Goal: Find contact information: Find contact information

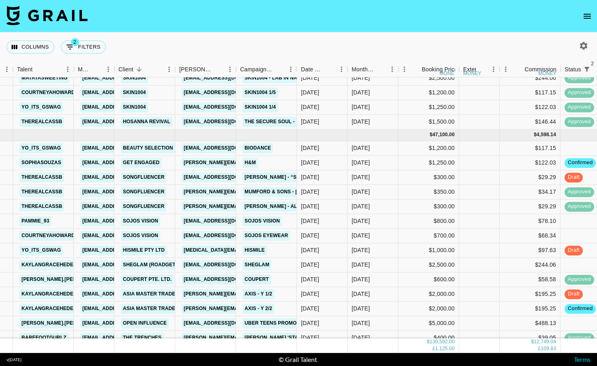
scroll to position [894, 54]
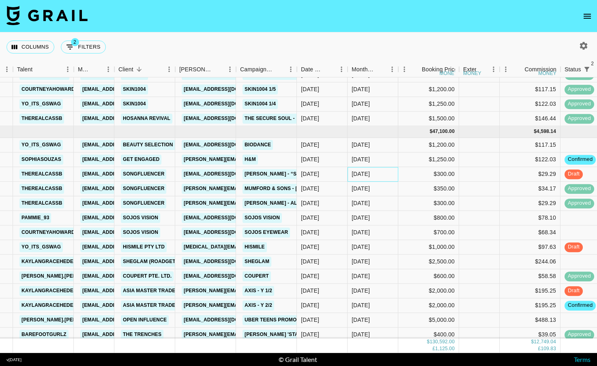
click at [394, 177] on div "[DATE]" at bounding box center [372, 174] width 51 height 15
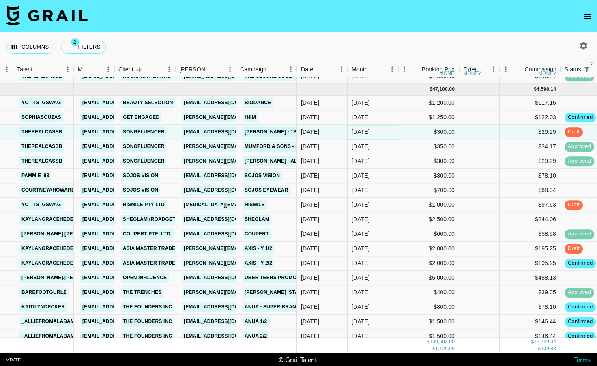
scroll to position [967, 54]
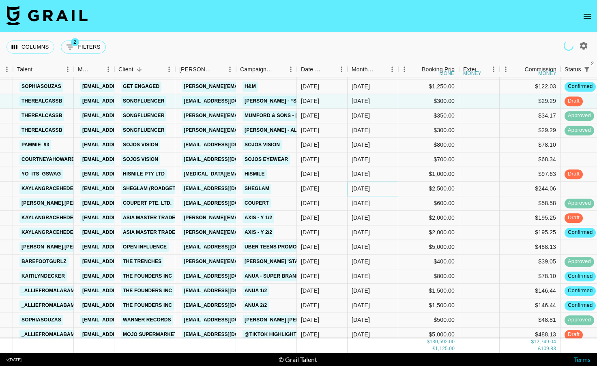
click at [384, 188] on div "[DATE]" at bounding box center [372, 189] width 51 height 15
click at [386, 211] on div "[DATE]" at bounding box center [372, 218] width 51 height 15
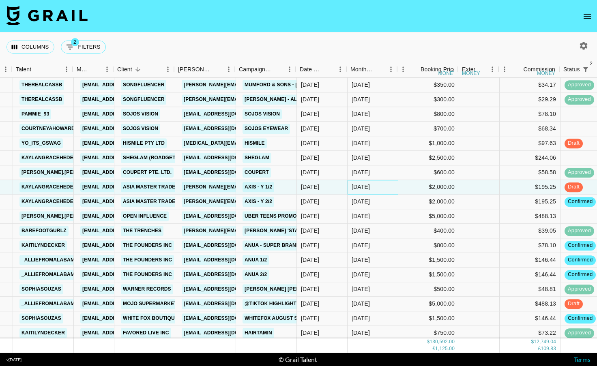
scroll to position [998, 55]
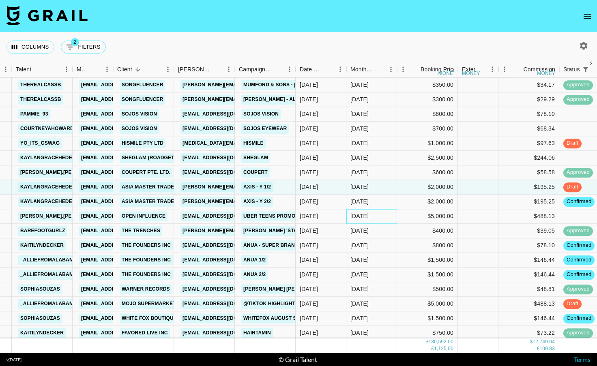
click at [380, 216] on div "[DATE]" at bounding box center [371, 216] width 51 height 15
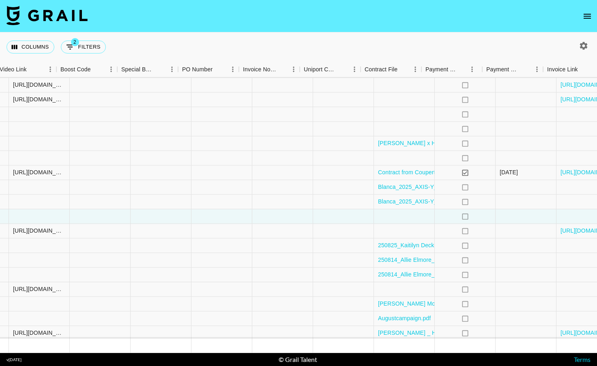
scroll to position [998, 719]
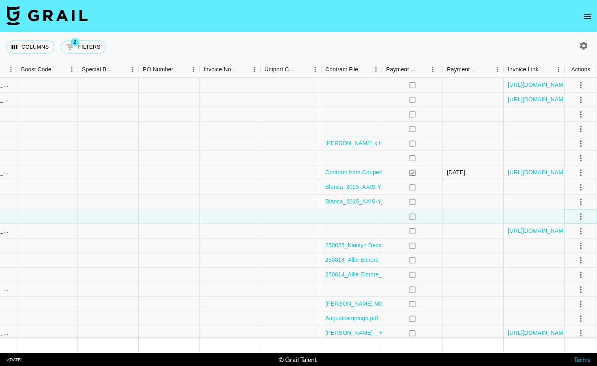
click at [583, 215] on icon "select merge strategy" at bounding box center [581, 217] width 10 height 10
click at [579, 239] on li "Confirm" at bounding box center [570, 234] width 53 height 15
click at [443, 211] on div at bounding box center [473, 216] width 61 height 15
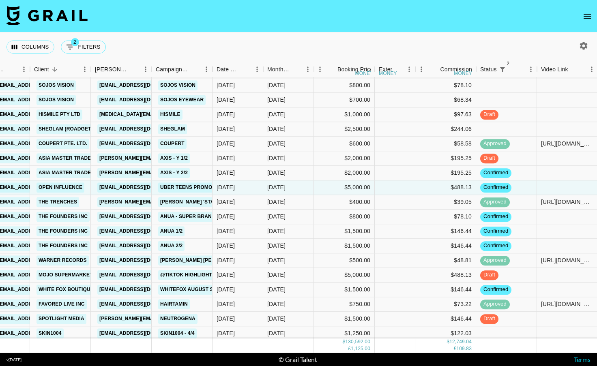
scroll to position [1027, 138]
click at [437, 245] on div "$146.44" at bounding box center [446, 246] width 61 height 15
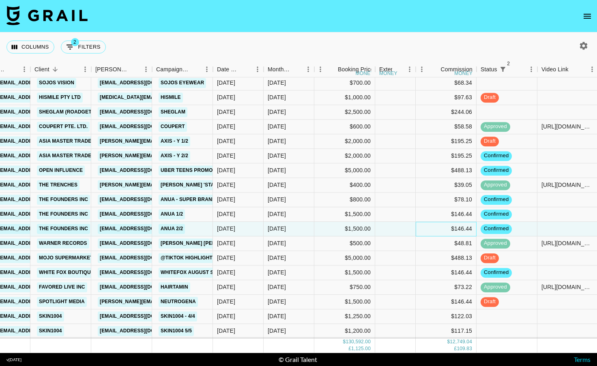
scroll to position [1046, 138]
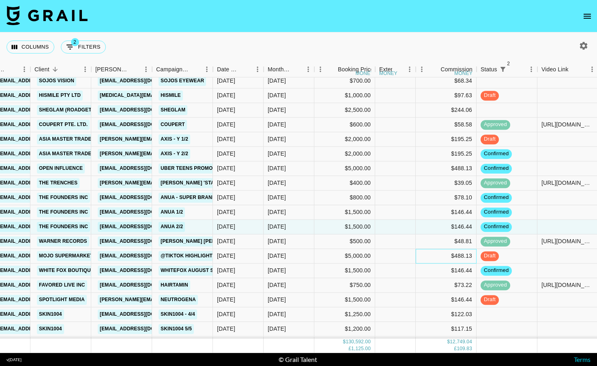
click at [436, 261] on div "$488.13" at bounding box center [446, 256] width 61 height 15
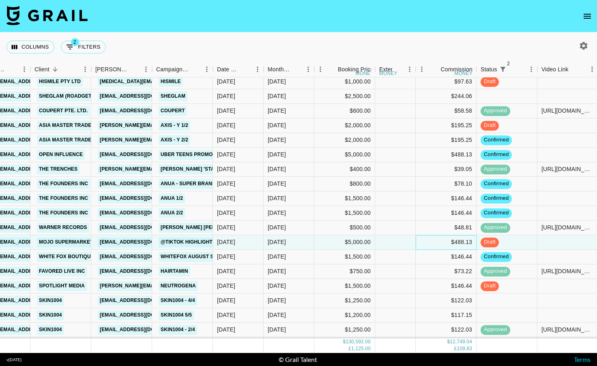
scroll to position [1060, 138]
click at [435, 258] on div "$146.44" at bounding box center [446, 256] width 61 height 15
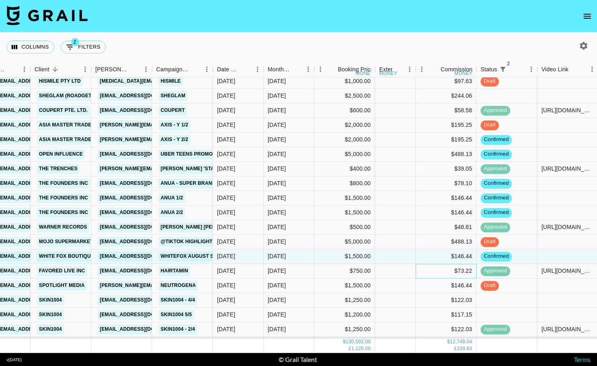
click at [437, 270] on div "$73.22" at bounding box center [446, 271] width 61 height 15
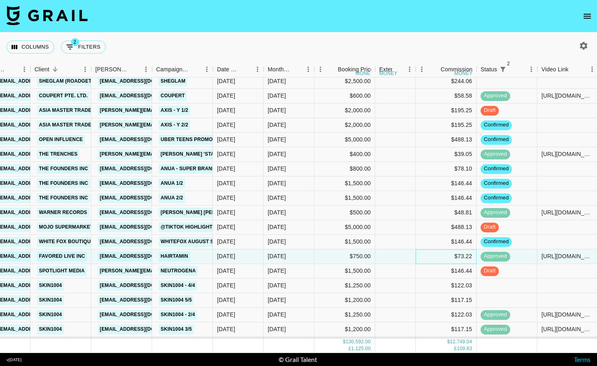
scroll to position [1075, 138]
click at [440, 270] on div "$146.44" at bounding box center [446, 271] width 61 height 15
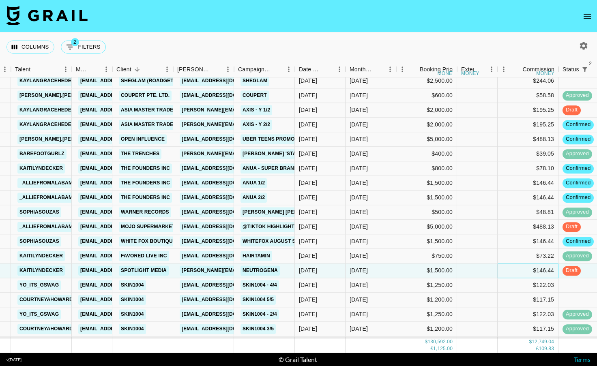
scroll to position [1073, 56]
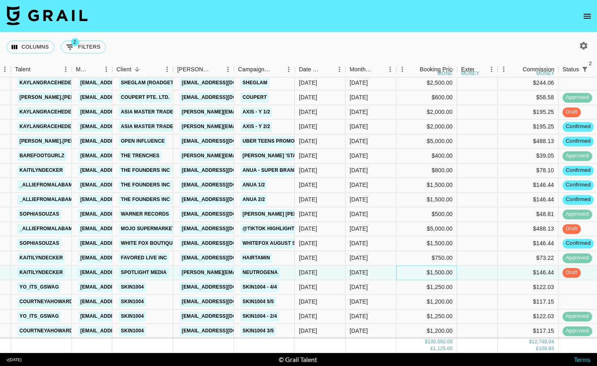
click at [417, 275] on div "$1,500.00" at bounding box center [426, 273] width 61 height 15
click at [415, 275] on div "$1,500.00" at bounding box center [426, 273] width 61 height 15
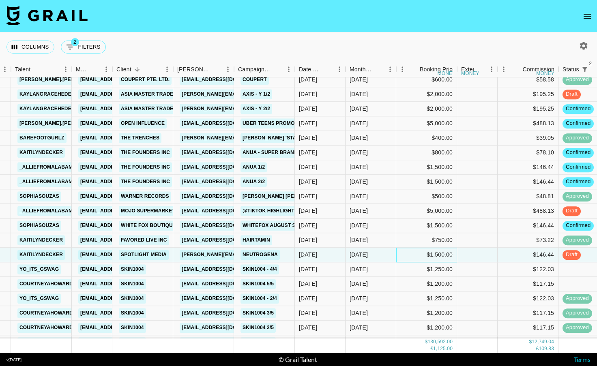
scroll to position [1093, 56]
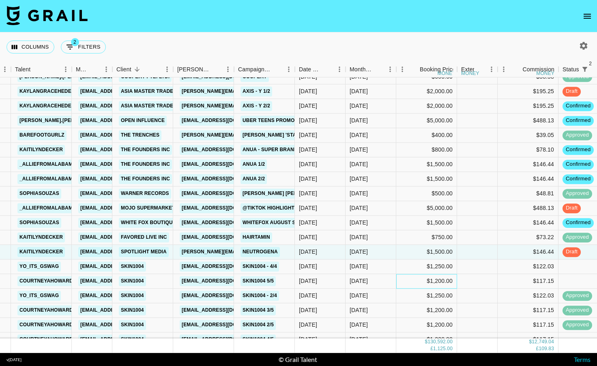
click at [414, 279] on div "$1,200.00" at bounding box center [426, 281] width 61 height 15
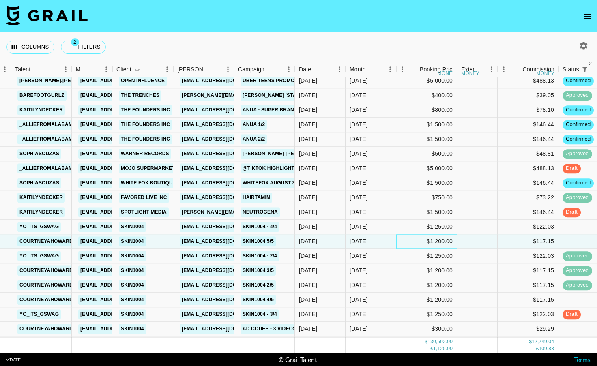
scroll to position [1134, 56]
click at [414, 297] on div "$1,200.00" at bounding box center [426, 299] width 61 height 15
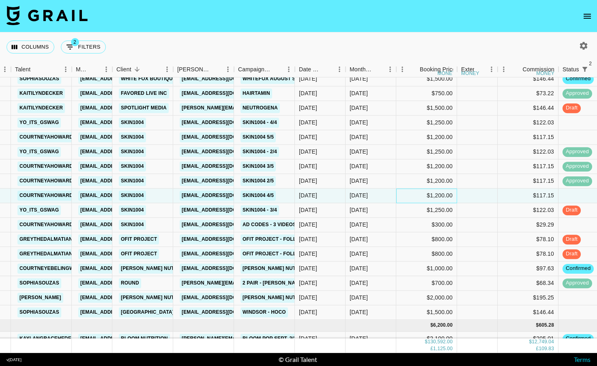
scroll to position [1238, 56]
click at [380, 312] on div "[DATE]" at bounding box center [370, 312] width 51 height 15
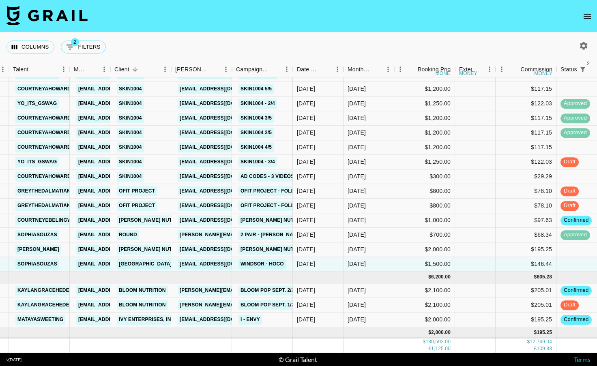
scroll to position [1300, 58]
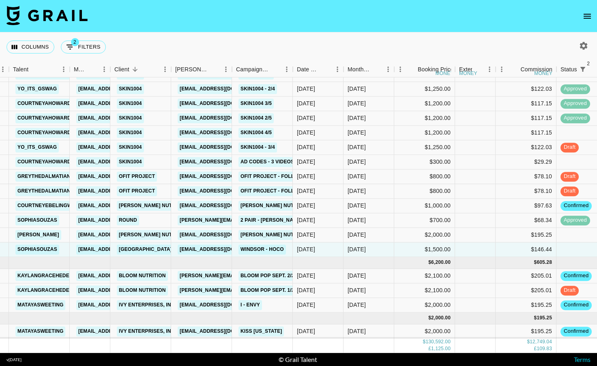
click at [580, 44] on icon "button" at bounding box center [584, 46] width 10 height 10
select select "[DATE]"
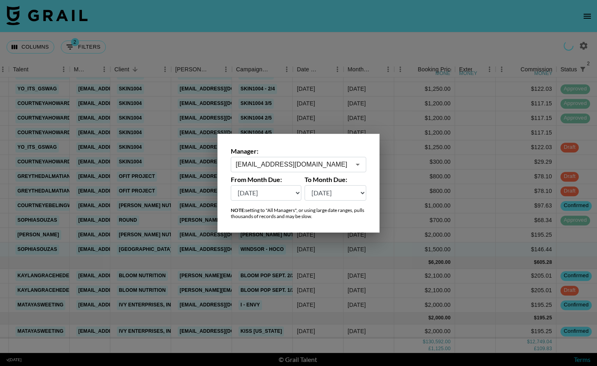
click at [320, 169] on div "[EMAIL_ADDRESS][DOMAIN_NAME] ​" at bounding box center [298, 164] width 135 height 15
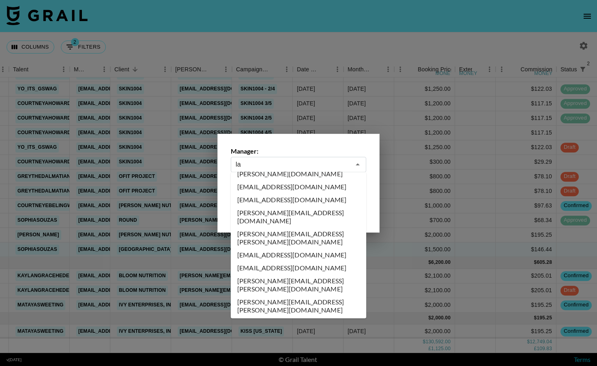
scroll to position [0, 0]
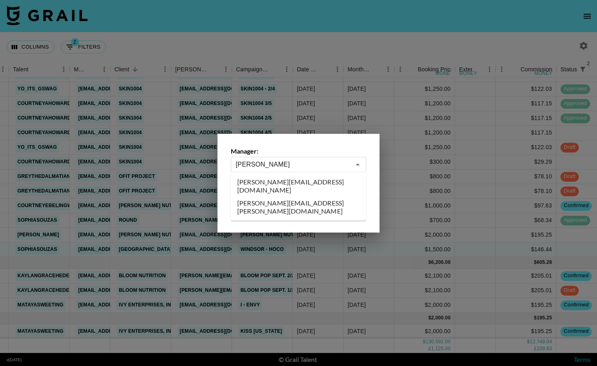
click at [324, 186] on li "[PERSON_NAME][EMAIL_ADDRESS][DOMAIN_NAME]" at bounding box center [298, 186] width 135 height 21
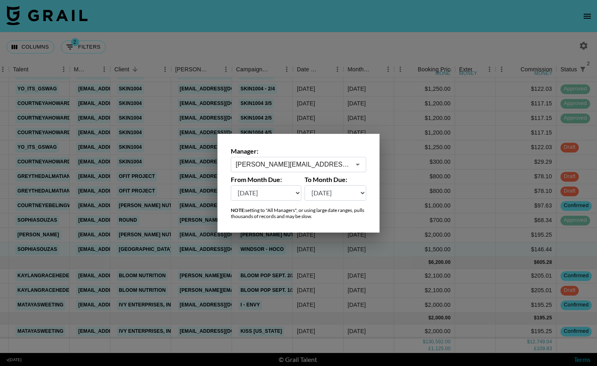
scroll to position [0, 58]
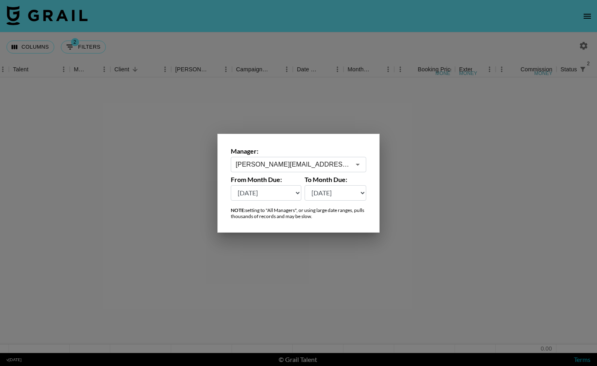
type input "[PERSON_NAME][EMAIL_ADDRESS][DOMAIN_NAME]"
click at [296, 192] on select "[DATE] [DATE] '[DATE] May '[DATE] Mar '[DATE] Jan '[DATE] Nov '[DATE] Sep '[DAT…" at bounding box center [266, 192] width 71 height 15
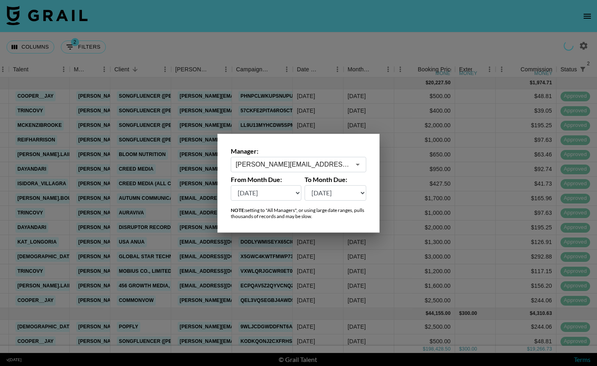
select select "[DATE]"
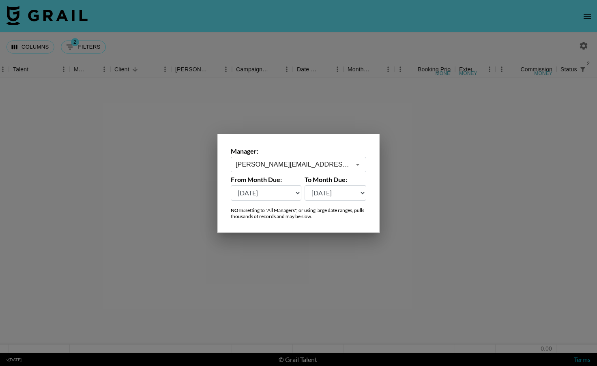
click at [287, 285] on div at bounding box center [298, 183] width 597 height 366
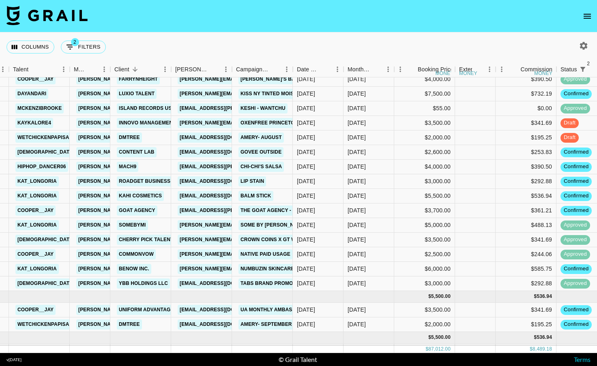
scroll to position [194, 58]
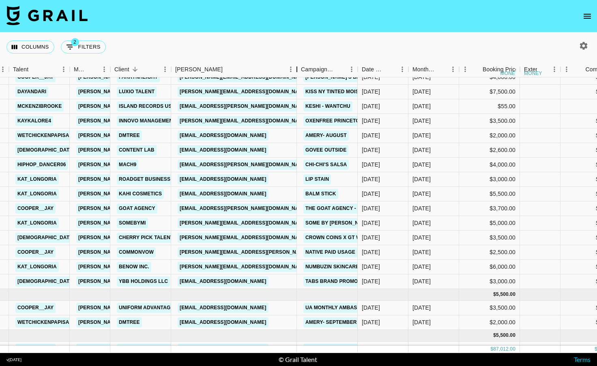
drag, startPoint x: 231, startPoint y: 66, endPoint x: 299, endPoint y: 71, distance: 68.3
click at [298, 71] on div "Booker" at bounding box center [297, 70] width 10 height 16
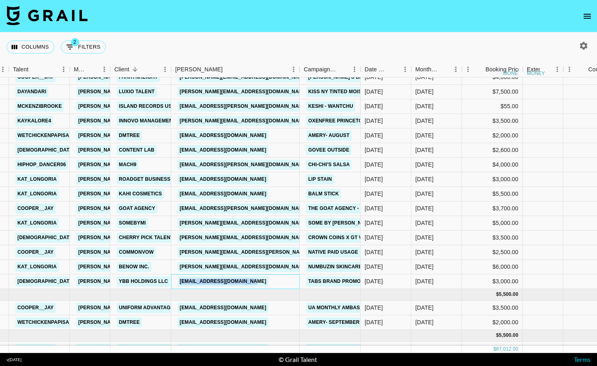
drag, startPoint x: 273, startPoint y: 280, endPoint x: 174, endPoint y: 282, distance: 99.0
click at [174, 282] on div "[EMAIL_ADDRESS][DOMAIN_NAME]" at bounding box center [235, 281] width 129 height 15
copy link "[EMAIL_ADDRESS][DOMAIN_NAME]"
click at [249, 325] on div "[EMAIL_ADDRESS][DOMAIN_NAME]" at bounding box center [235, 322] width 129 height 15
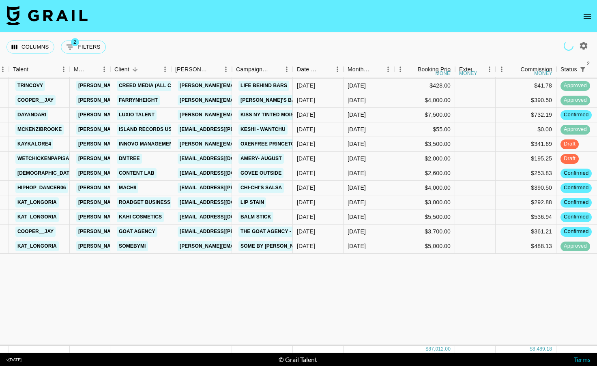
scroll to position [57, 58]
